Goal: Navigation & Orientation: Find specific page/section

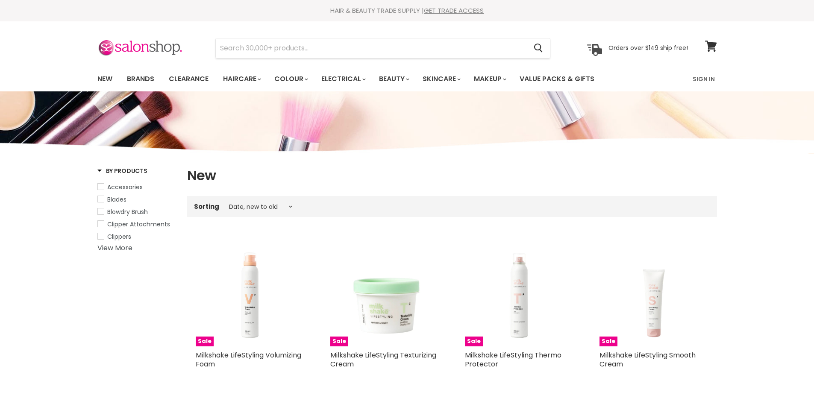
select select "created-descending"
click at [137, 82] on link "Brands" at bounding box center [141, 79] width 40 height 18
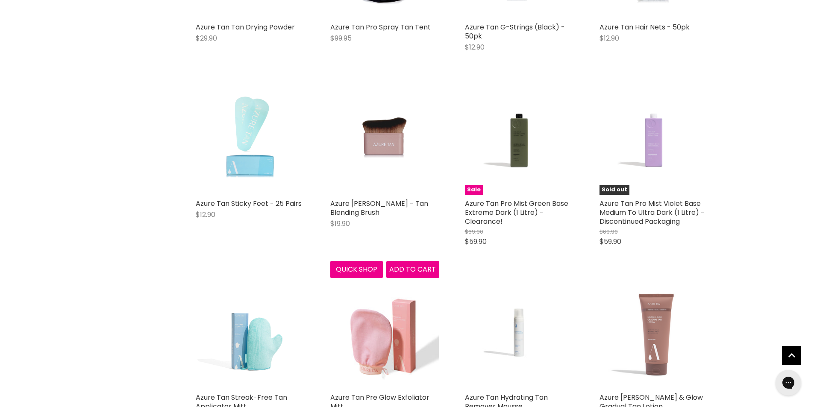
scroll to position [940, 0]
